Goal: Task Accomplishment & Management: Manage account settings

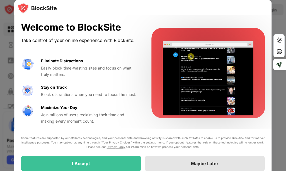
click at [206, 162] on div "Maybe Later" at bounding box center [205, 164] width 28 height 6
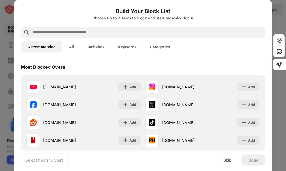
click at [9, 32] on div at bounding box center [143, 85] width 286 height 171
click at [282, 8] on div at bounding box center [143, 85] width 286 height 171
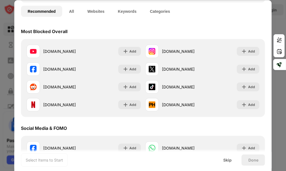
scroll to position [74, 0]
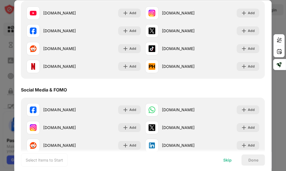
click at [225, 159] on div "Skip" at bounding box center [227, 160] width 8 height 4
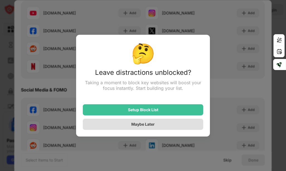
click at [177, 127] on div "Maybe Later" at bounding box center [143, 124] width 120 height 11
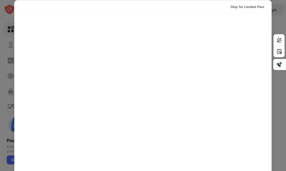
scroll to position [0, 0]
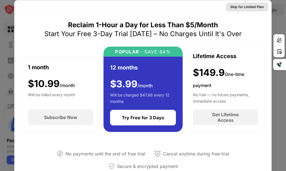
click at [250, 8] on div "Skip for Limited Plan" at bounding box center [246, 7] width 33 height 6
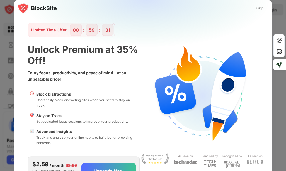
click at [257, 7] on div "Skip" at bounding box center [260, 8] width 7 height 6
